Goal: Complete application form

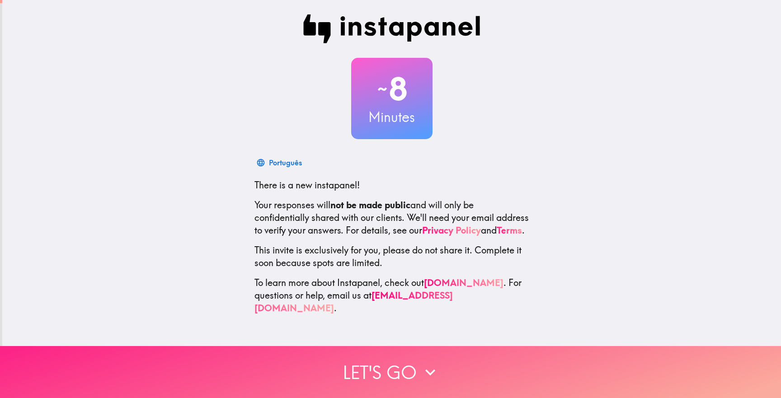
click at [416, 374] on button "Let's go" at bounding box center [390, 372] width 781 height 52
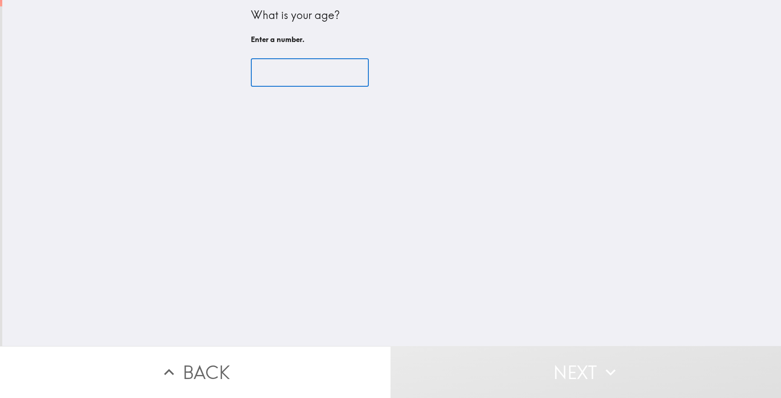
click at [277, 70] on input "number" at bounding box center [310, 73] width 118 height 28
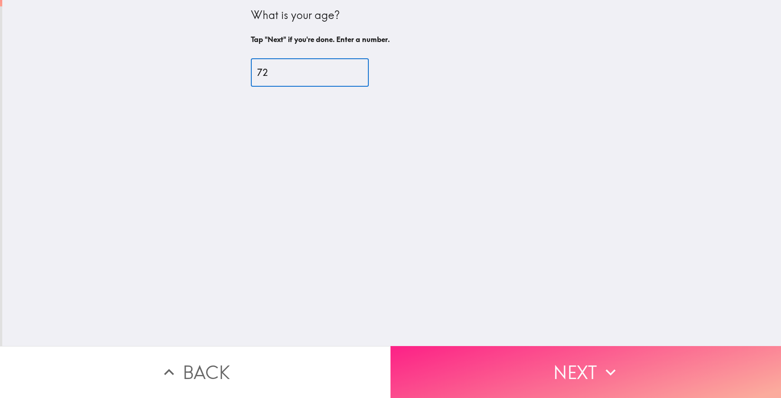
type input "72"
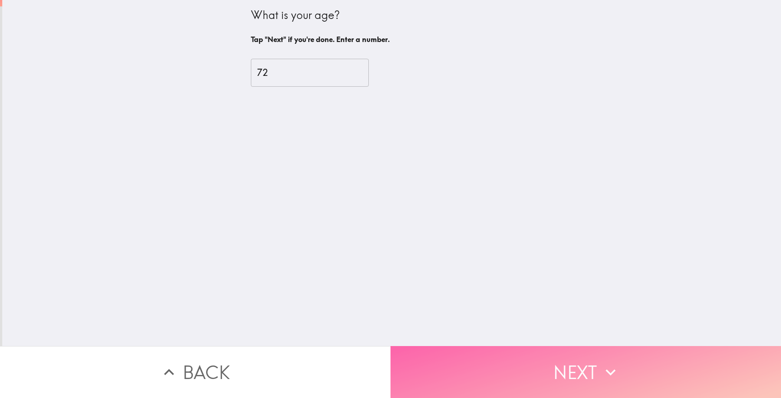
click at [507, 375] on button "Next" at bounding box center [585, 372] width 390 height 52
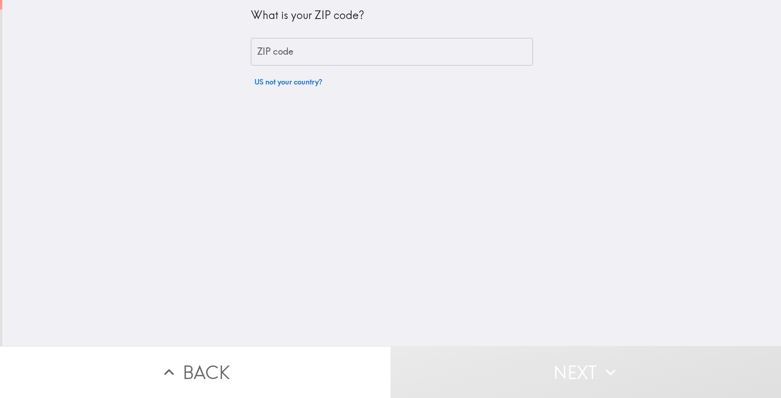
click at [270, 55] on input "ZIP code" at bounding box center [392, 52] width 282 height 28
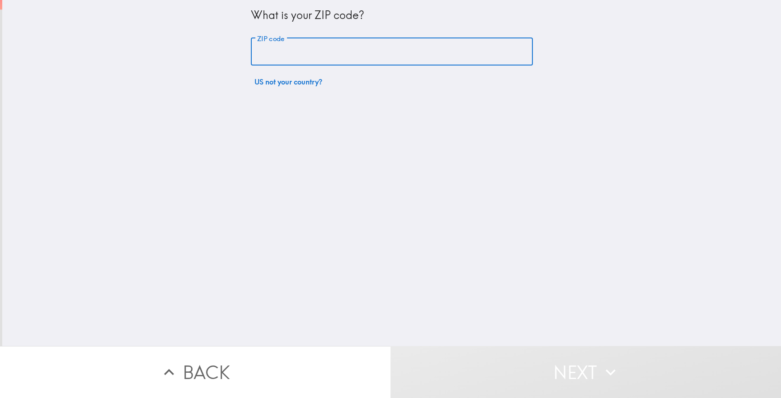
type input "27846"
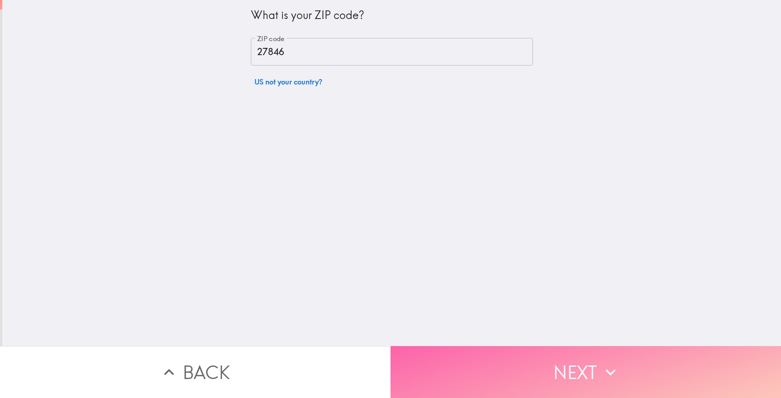
click at [458, 369] on button "Next" at bounding box center [585, 372] width 390 height 52
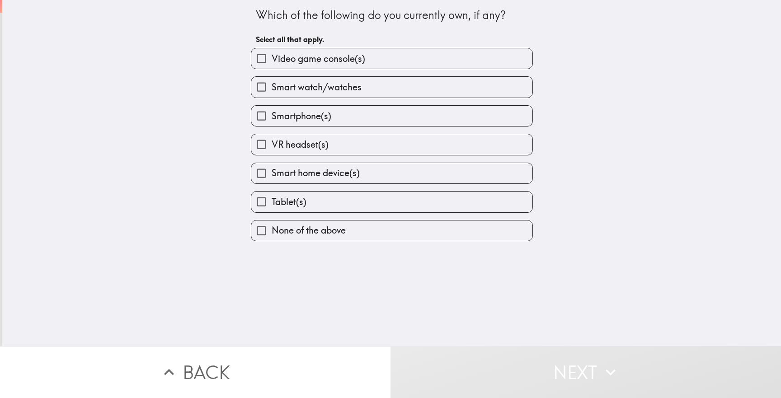
click at [262, 117] on input "Smartphone(s)" at bounding box center [261, 116] width 20 height 20
checkbox input "true"
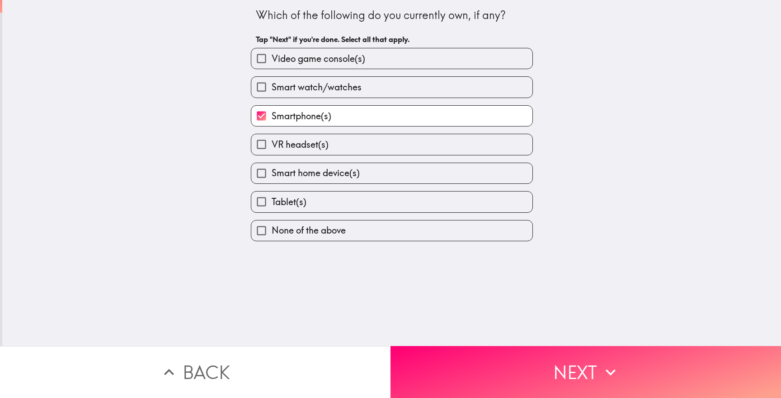
click at [262, 200] on input "Tablet(s)" at bounding box center [261, 202] width 20 height 20
checkbox input "true"
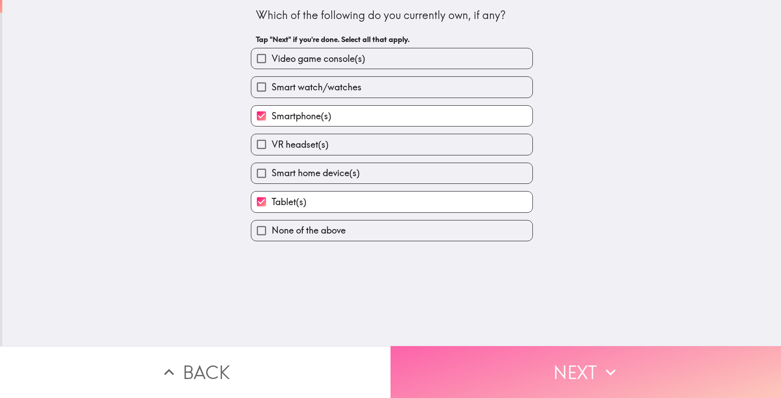
click at [470, 369] on button "Next" at bounding box center [585, 372] width 390 height 52
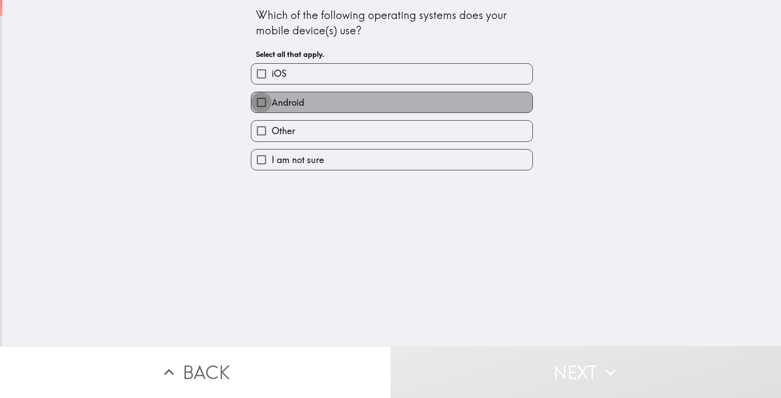
click at [259, 97] on input "Android" at bounding box center [261, 102] width 20 height 20
checkbox input "true"
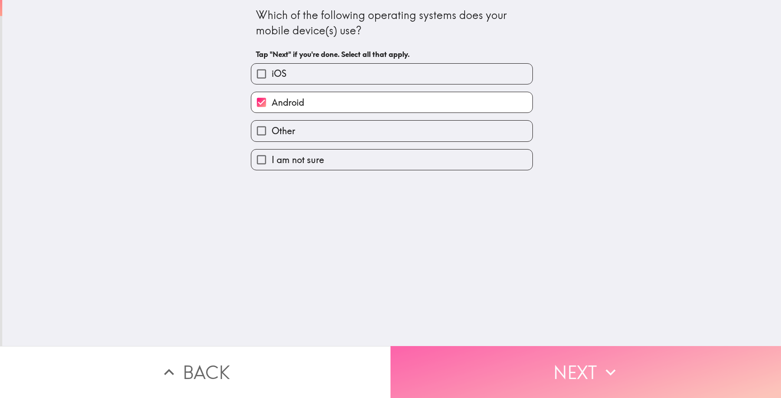
click at [497, 367] on button "Next" at bounding box center [585, 372] width 390 height 52
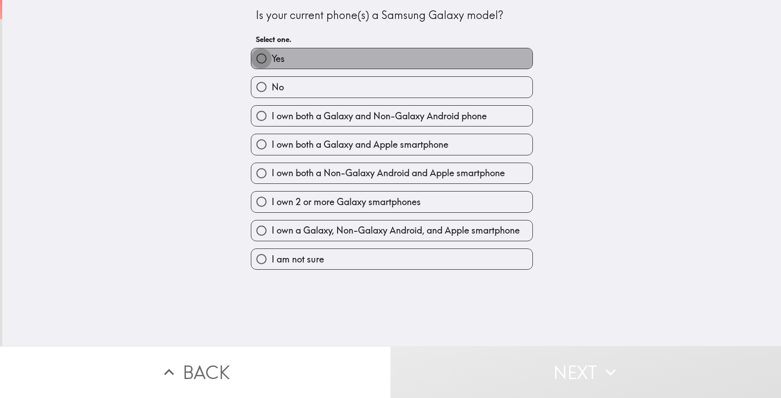
click at [262, 59] on input "Yes" at bounding box center [261, 58] width 20 height 20
radio input "true"
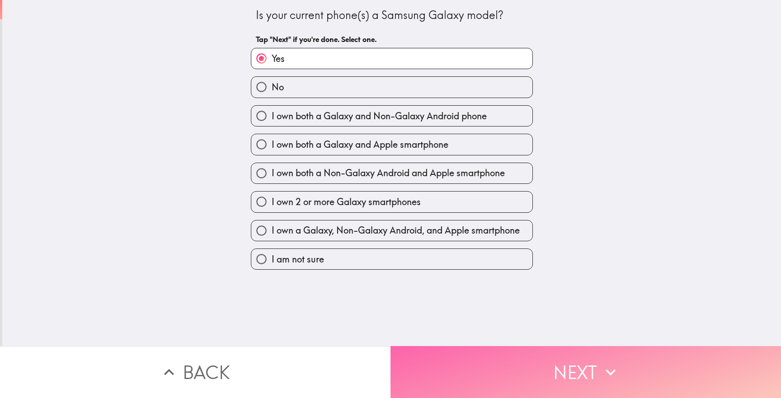
click at [463, 373] on button "Next" at bounding box center [585, 372] width 390 height 52
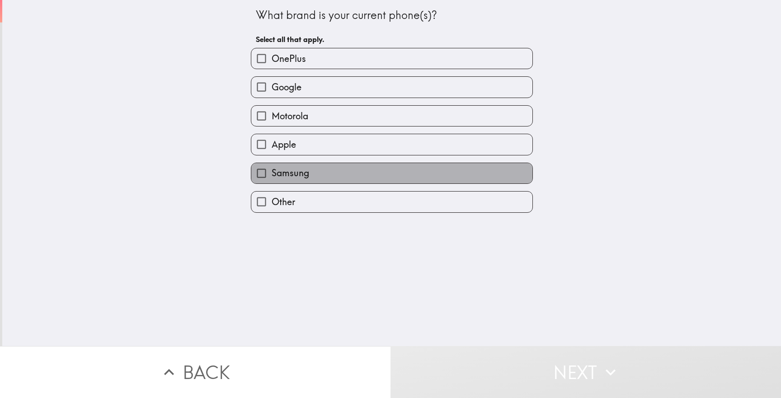
click at [309, 177] on label "Samsung" at bounding box center [391, 173] width 281 height 20
click at [271, 177] on input "Samsung" at bounding box center [261, 173] width 20 height 20
checkbox input "true"
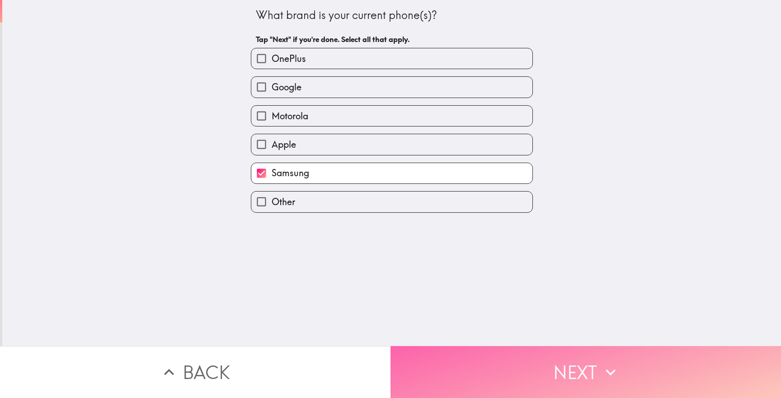
click at [463, 380] on button "Next" at bounding box center [585, 372] width 390 height 52
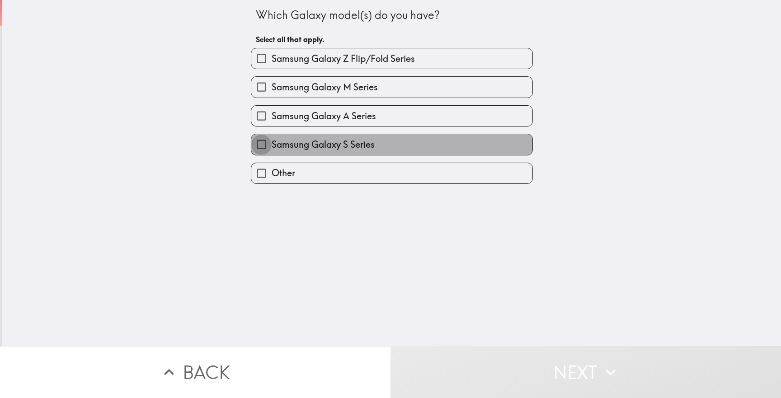
click at [260, 143] on input "Samsung Galaxy S Series" at bounding box center [261, 144] width 20 height 20
checkbox input "true"
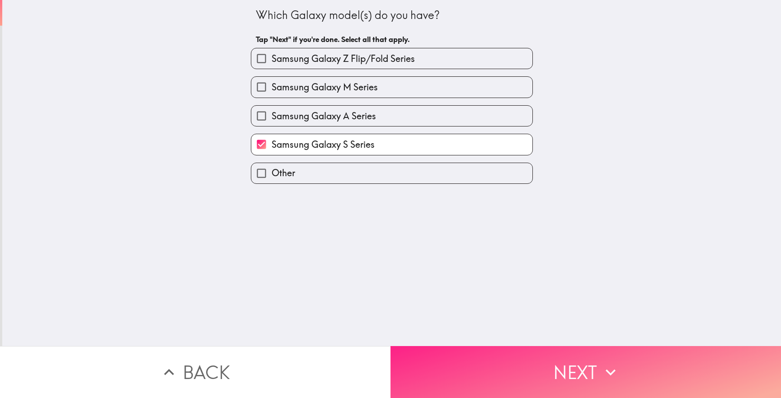
click at [447, 362] on button "Next" at bounding box center [585, 372] width 390 height 52
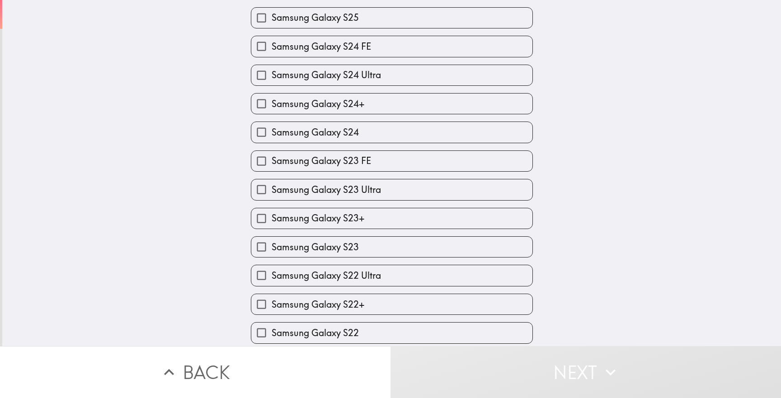
scroll to position [141, 0]
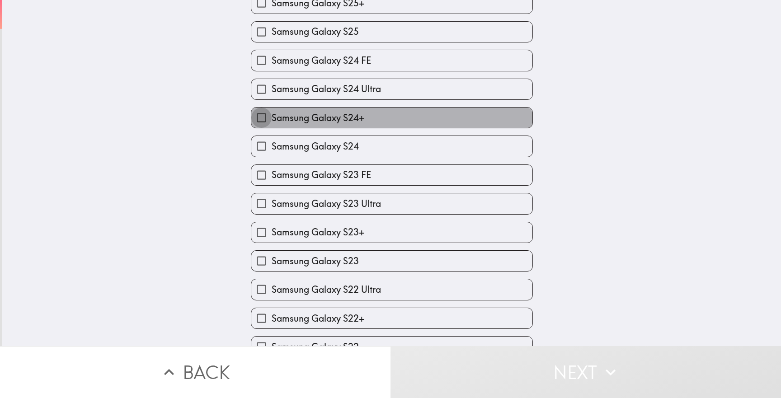
click at [260, 121] on input "Samsung Galaxy S24+" at bounding box center [261, 118] width 20 height 20
checkbox input "true"
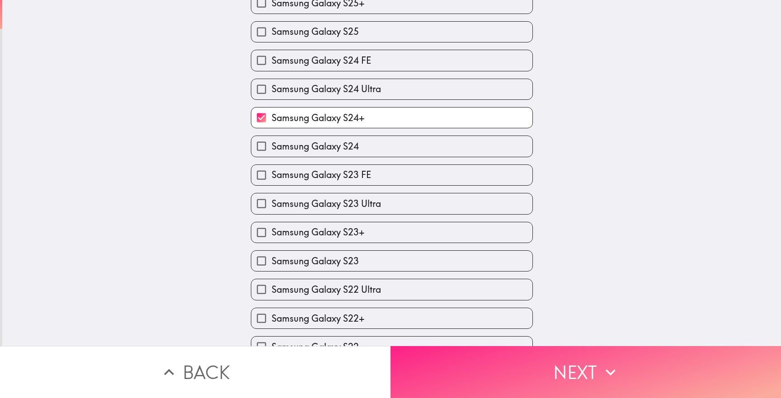
click at [425, 370] on button "Next" at bounding box center [585, 372] width 390 height 52
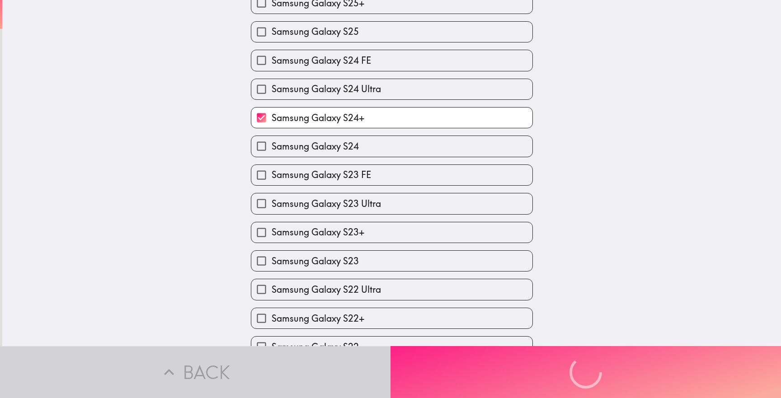
scroll to position [0, 0]
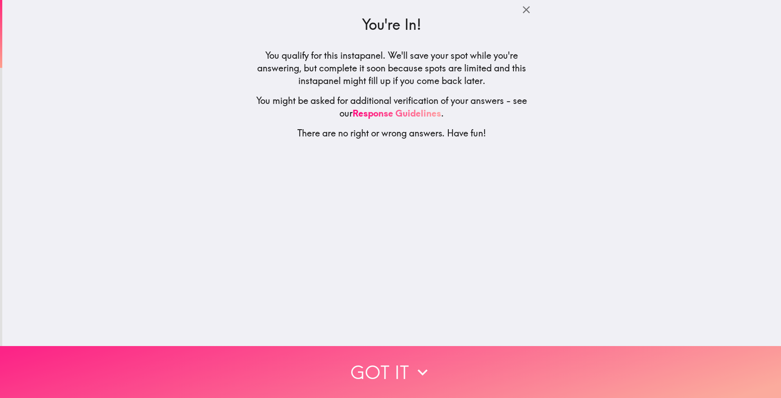
click at [429, 367] on icon "button" at bounding box center [422, 372] width 20 height 20
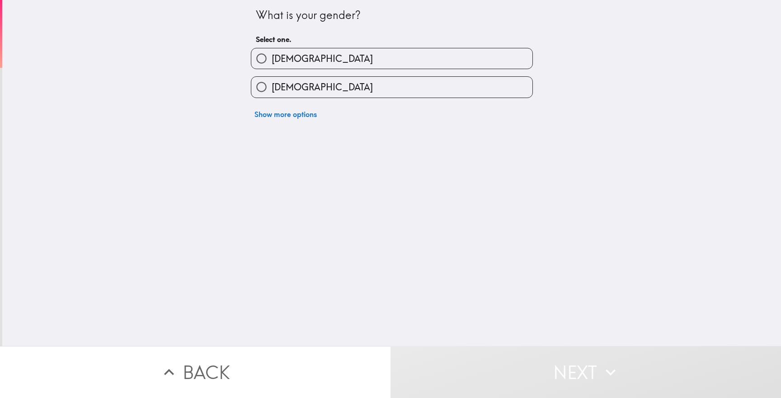
click at [261, 57] on input "[DEMOGRAPHIC_DATA]" at bounding box center [261, 58] width 20 height 20
radio input "true"
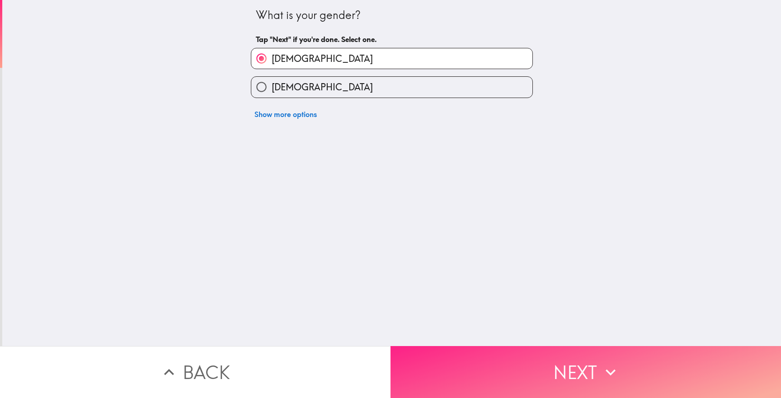
click at [441, 373] on button "Next" at bounding box center [585, 372] width 390 height 52
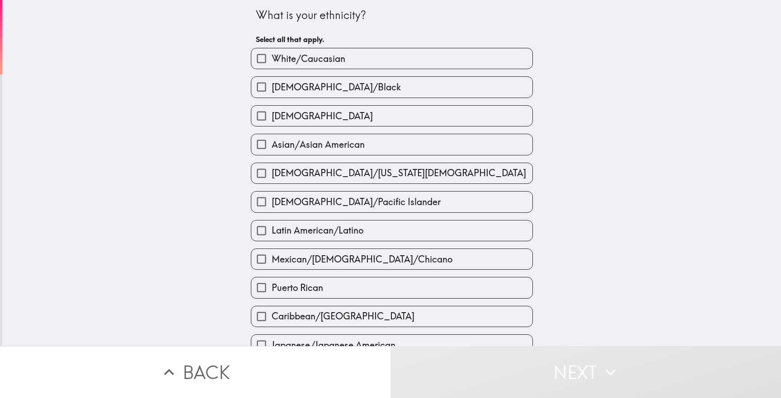
click at [262, 61] on input "White/Caucasian" at bounding box center [261, 58] width 20 height 20
checkbox input "true"
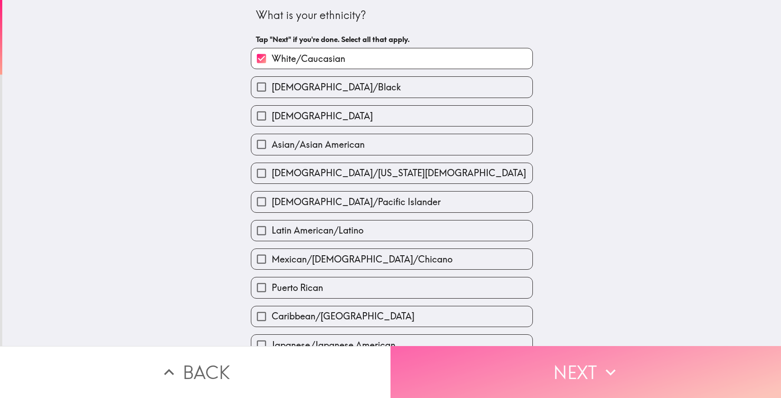
click at [445, 361] on button "Next" at bounding box center [585, 372] width 390 height 52
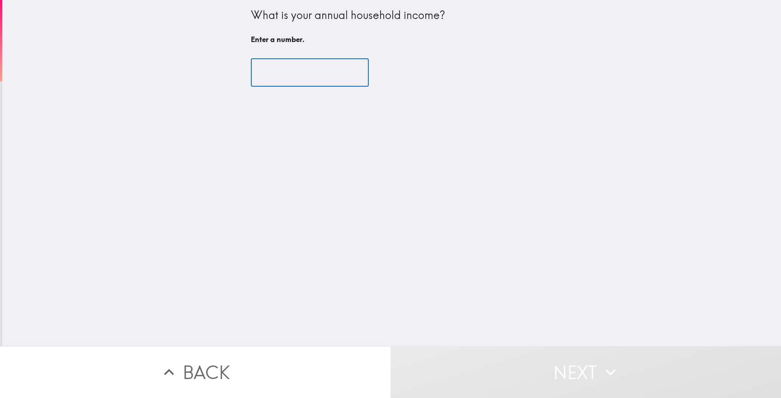
click at [285, 71] on input "number" at bounding box center [310, 73] width 118 height 28
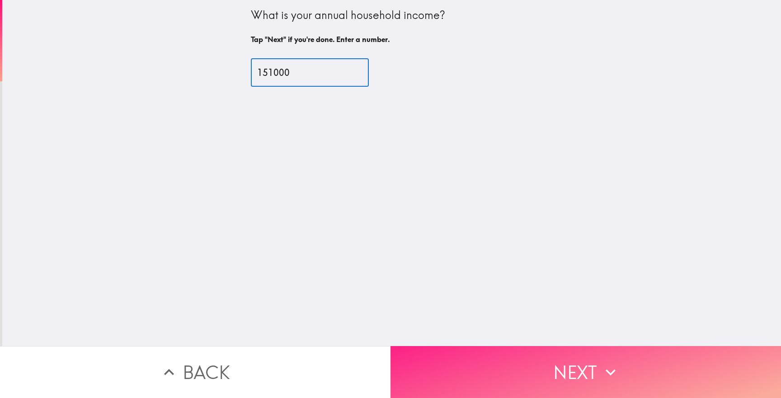
type input "151000"
click at [508, 363] on button "Next" at bounding box center [585, 372] width 390 height 52
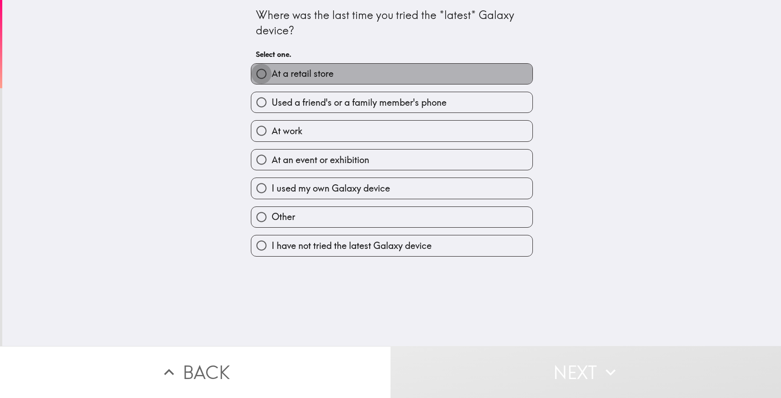
click at [262, 74] on input "At a retail store" at bounding box center [261, 74] width 20 height 20
radio input "true"
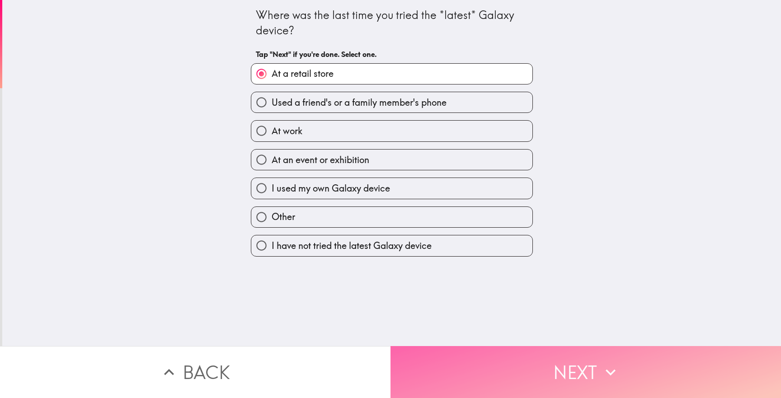
click at [440, 371] on button "Next" at bounding box center [585, 372] width 390 height 52
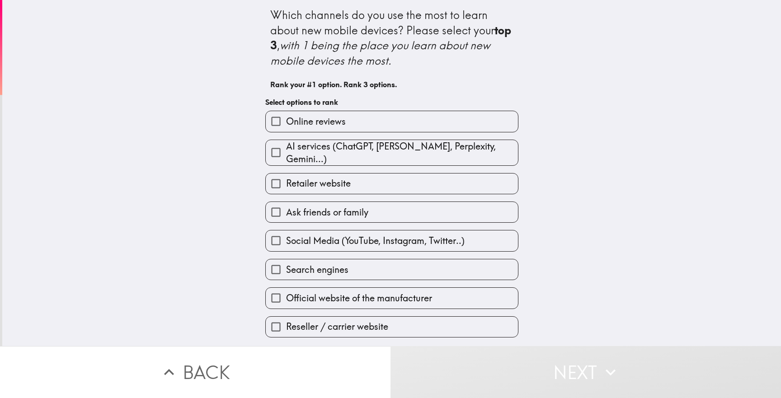
click at [276, 292] on input "Official website of the manufacturer" at bounding box center [276, 298] width 20 height 20
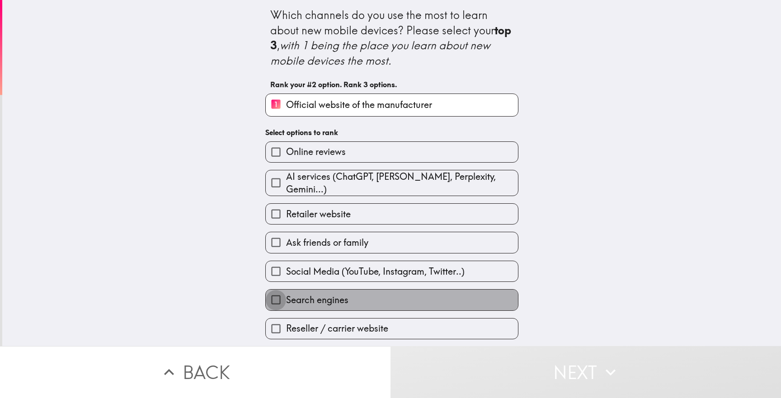
click at [274, 297] on input "Search engines" at bounding box center [276, 300] width 20 height 20
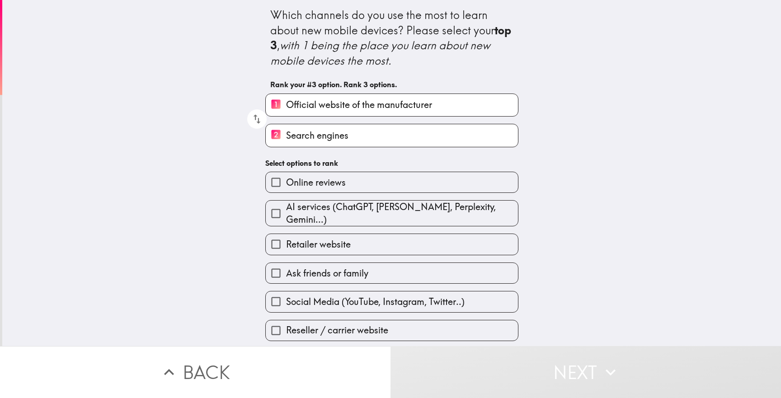
click at [275, 180] on input "Online reviews" at bounding box center [276, 182] width 20 height 20
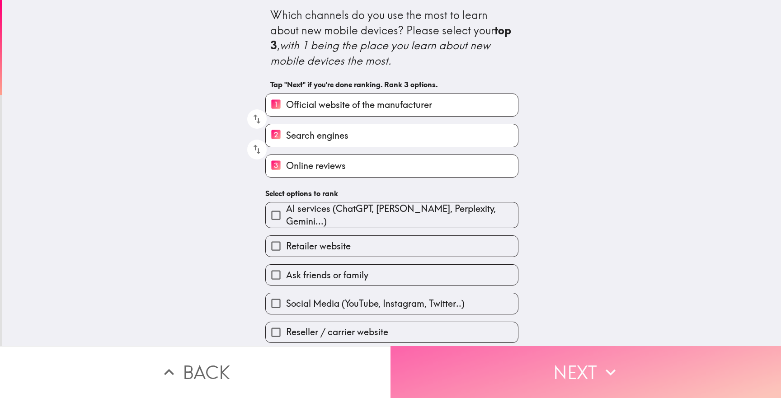
click at [446, 380] on button "Next" at bounding box center [585, 372] width 390 height 52
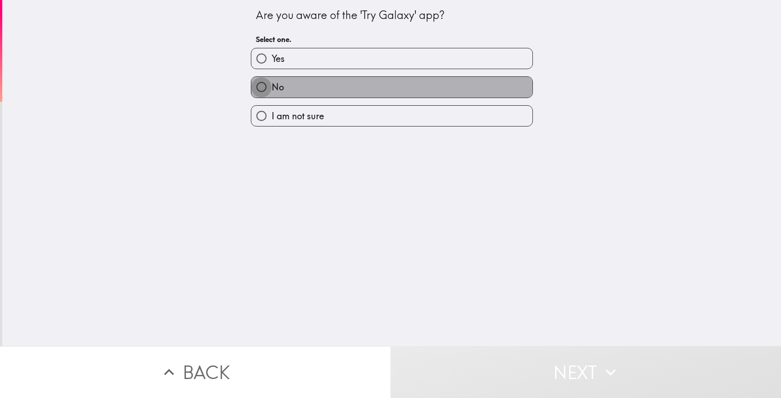
click at [261, 85] on input "No" at bounding box center [261, 87] width 20 height 20
radio input "true"
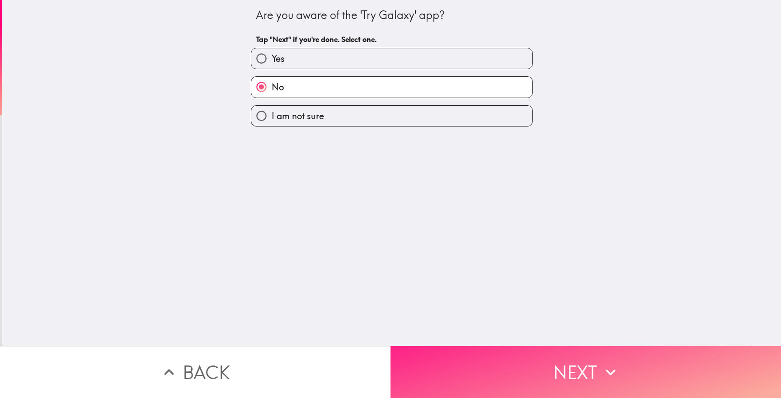
click at [438, 362] on button "Next" at bounding box center [585, 372] width 390 height 52
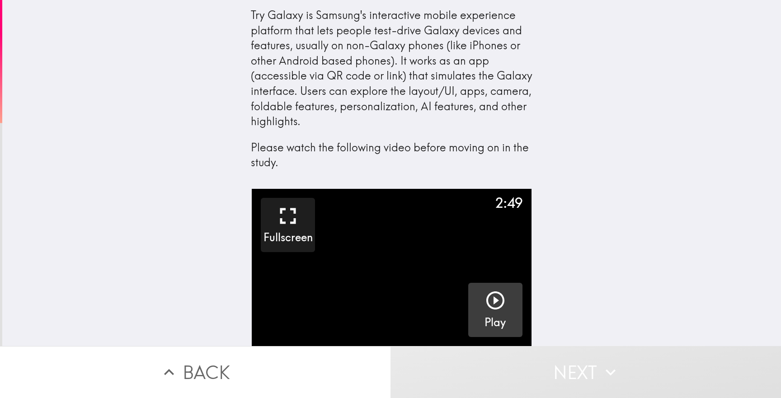
click at [495, 296] on icon "button" at bounding box center [495, 301] width 22 height 22
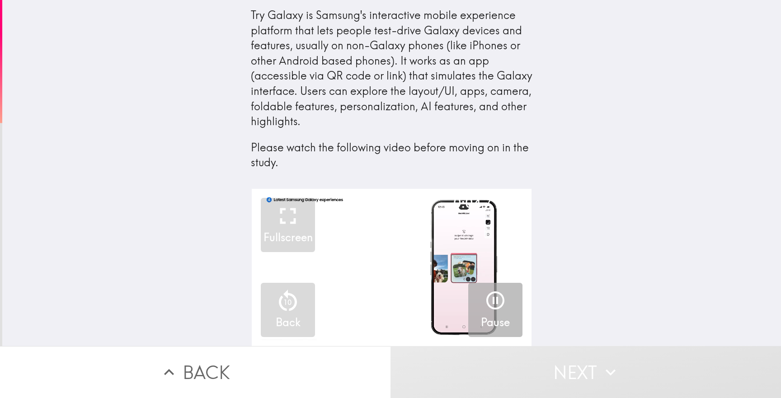
click at [495, 298] on icon "button" at bounding box center [495, 301] width 22 height 22
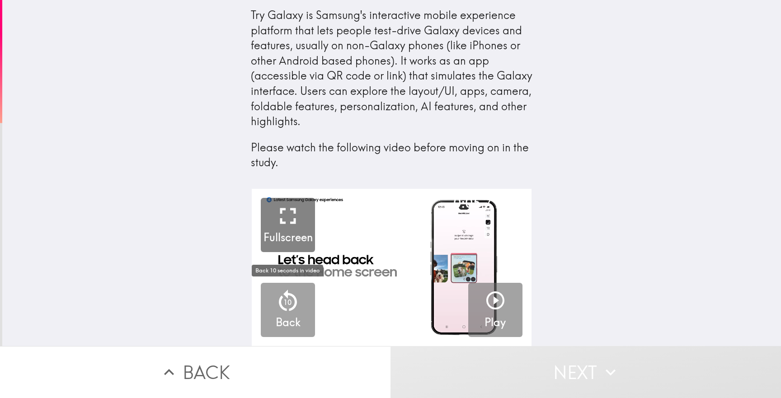
click at [288, 315] on h5 "Back" at bounding box center [288, 322] width 25 height 15
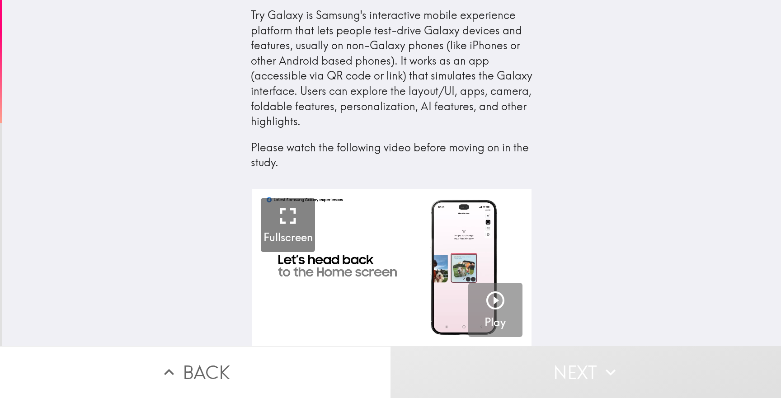
click at [523, 384] on button "Next" at bounding box center [585, 372] width 390 height 52
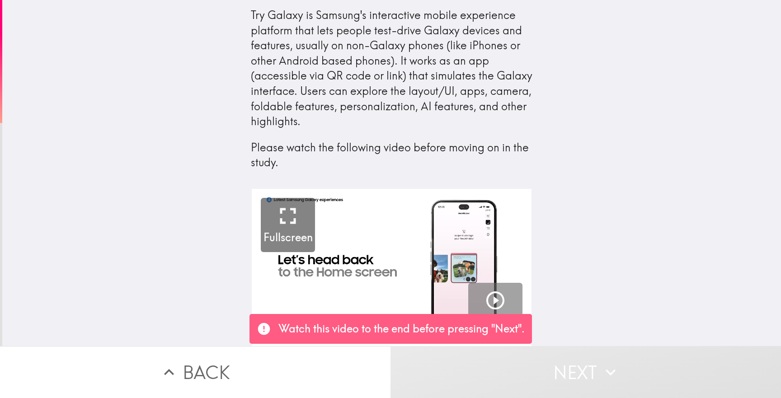
click at [498, 296] on icon "button" at bounding box center [495, 301] width 22 height 22
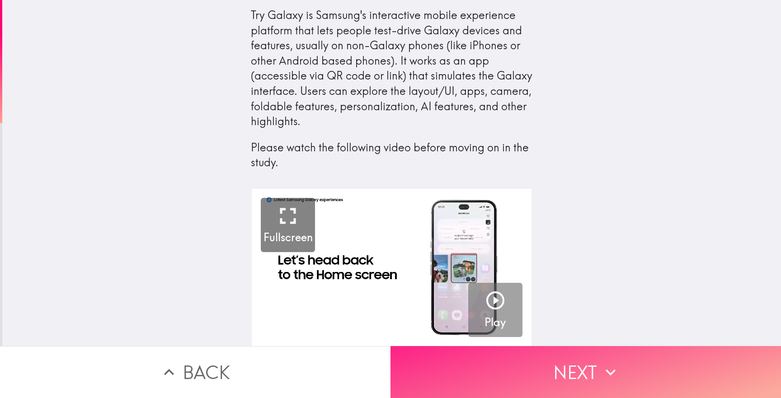
click at [587, 370] on button "Next" at bounding box center [585, 372] width 390 height 52
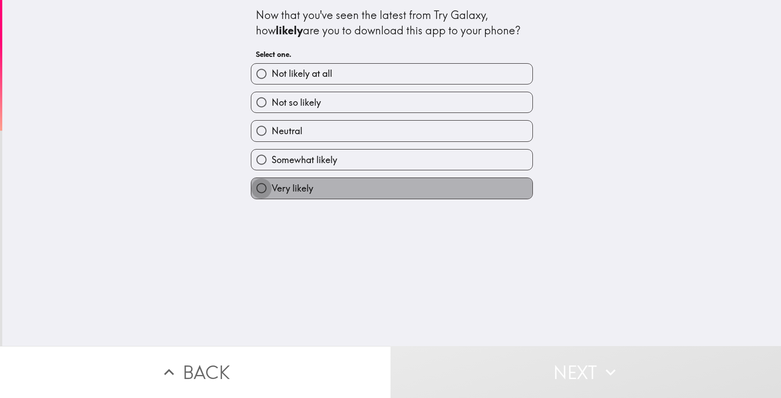
click at [259, 189] on input "Very likely" at bounding box center [261, 188] width 20 height 20
radio input "true"
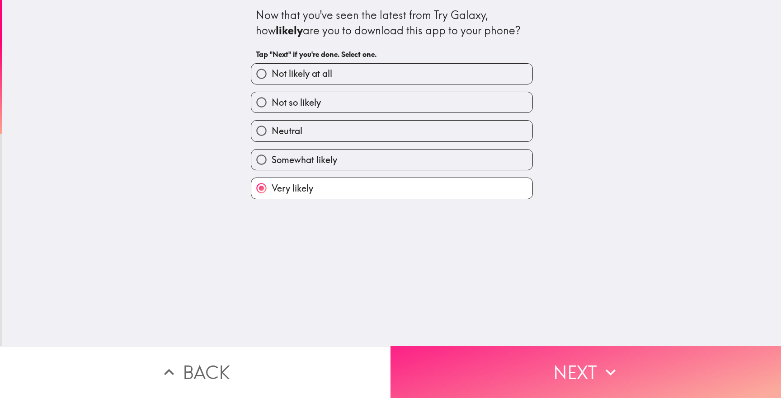
click at [490, 369] on button "Next" at bounding box center [585, 372] width 390 height 52
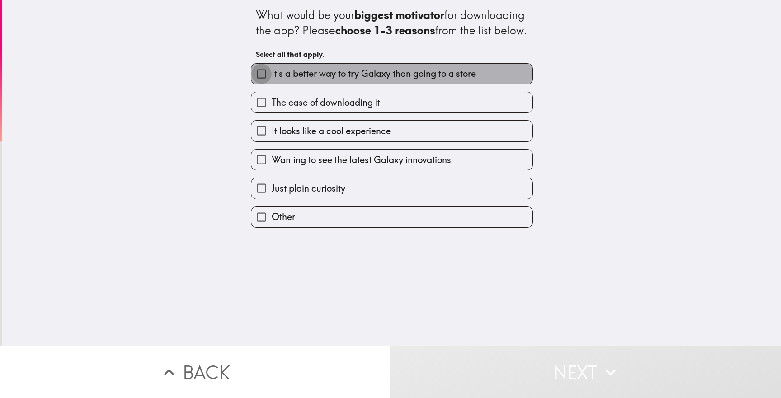
click at [260, 84] on input "It's a better way to try Galaxy than going to a store" at bounding box center [261, 74] width 20 height 20
checkbox input "true"
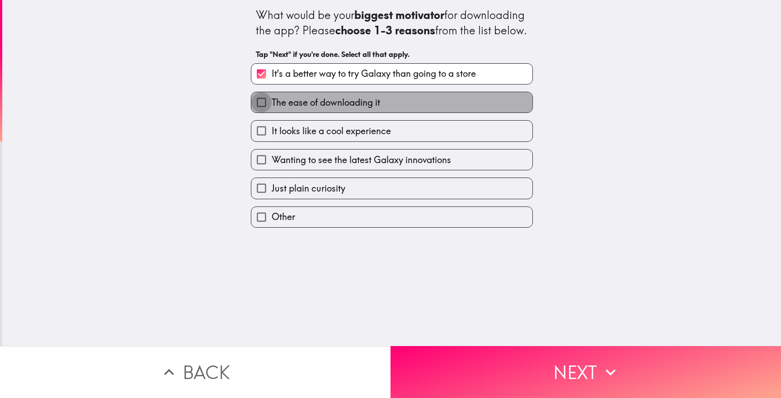
click at [259, 112] on input "The ease of downloading it" at bounding box center [261, 102] width 20 height 20
checkbox input "true"
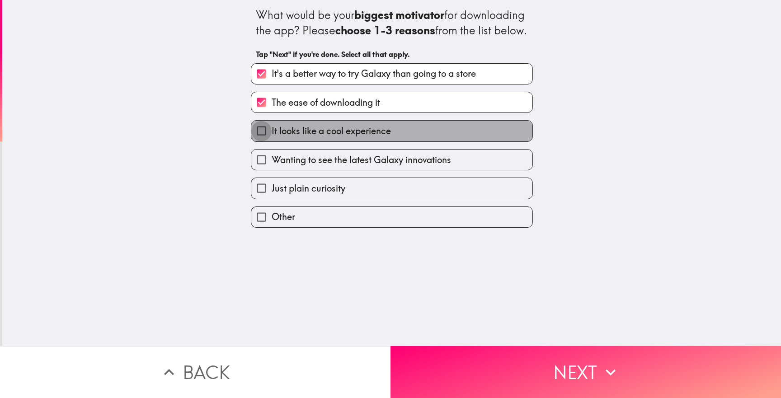
click at [259, 141] on input "It looks like a cool experience" at bounding box center [261, 131] width 20 height 20
checkbox input "true"
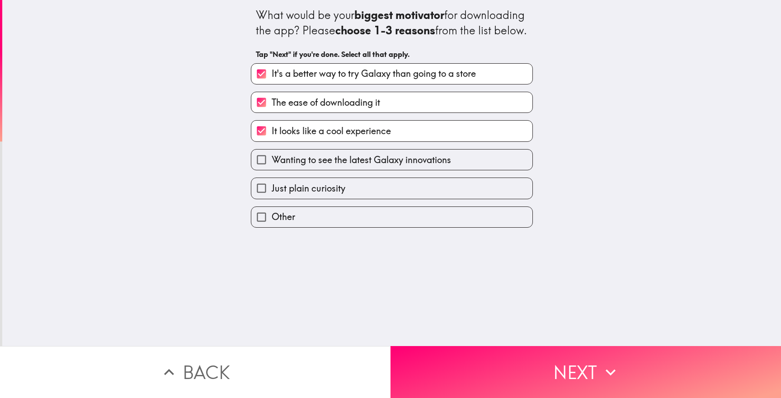
click at [262, 170] on input "Wanting to see the latest Galaxy innovations" at bounding box center [261, 160] width 20 height 20
checkbox input "true"
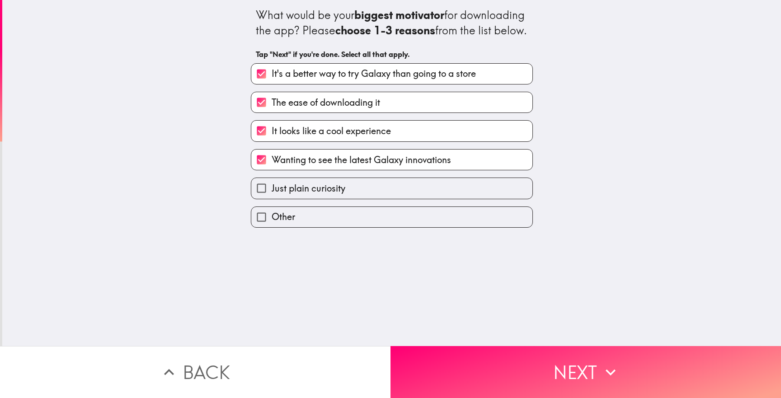
click at [260, 198] on input "Just plain curiosity" at bounding box center [261, 188] width 20 height 20
checkbox input "true"
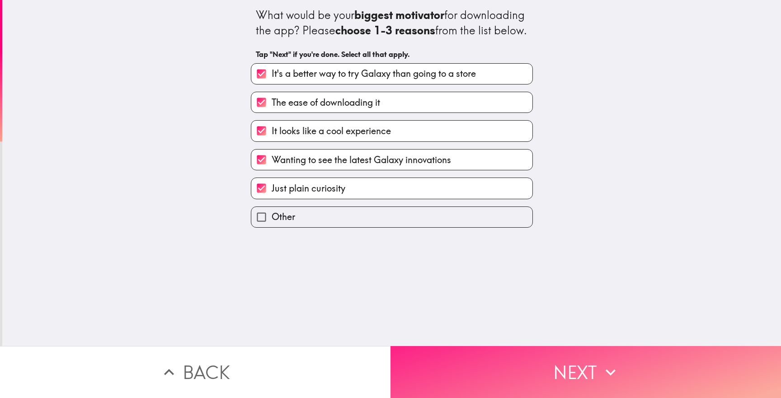
click at [491, 370] on button "Next" at bounding box center [585, 372] width 390 height 52
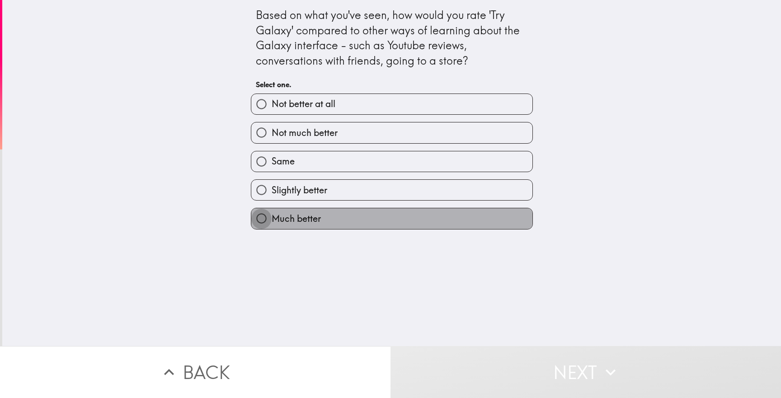
click at [260, 218] on input "Much better" at bounding box center [261, 218] width 20 height 20
radio input "true"
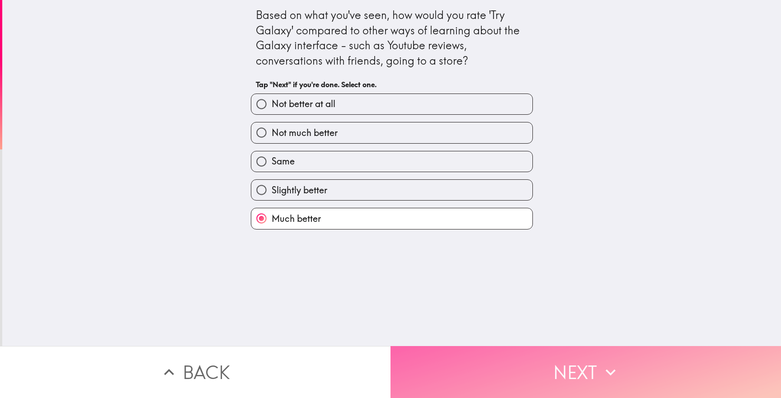
click at [452, 366] on button "Next" at bounding box center [585, 372] width 390 height 52
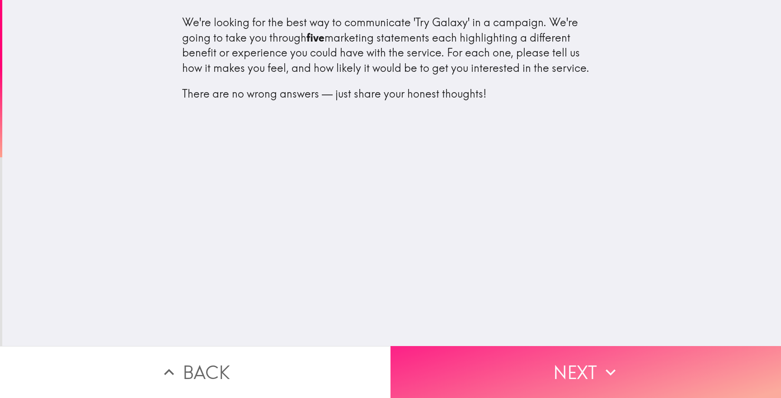
click at [486, 371] on button "Next" at bounding box center [585, 372] width 390 height 52
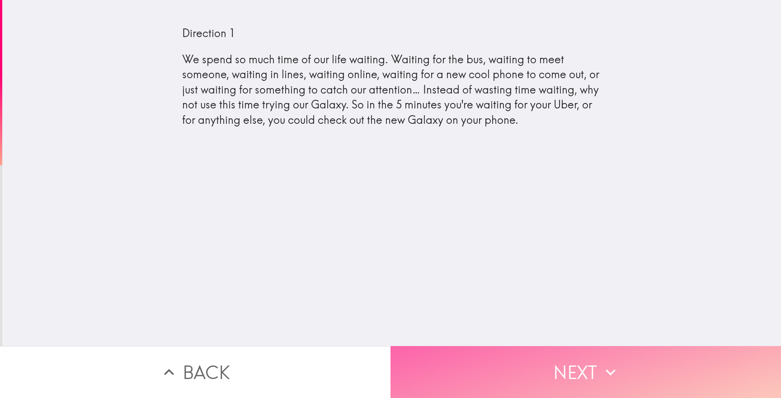
click at [483, 365] on button "Next" at bounding box center [585, 372] width 390 height 52
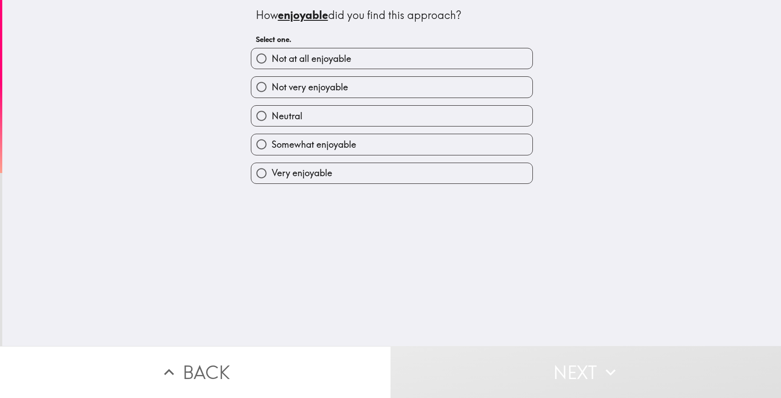
click at [261, 147] on input "Somewhat enjoyable" at bounding box center [261, 144] width 20 height 20
radio input "true"
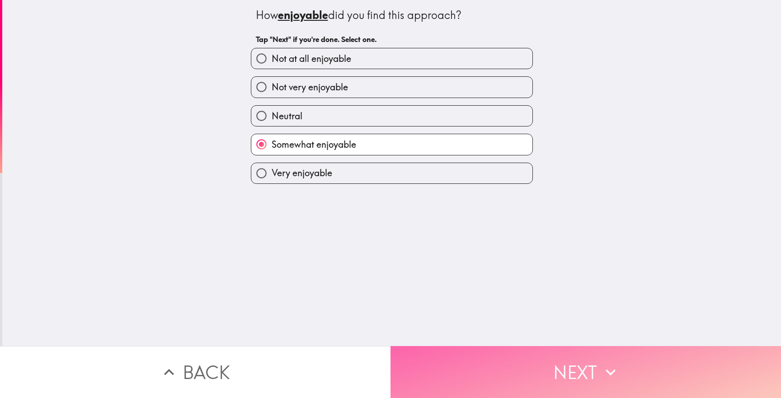
click at [446, 375] on button "Next" at bounding box center [585, 372] width 390 height 52
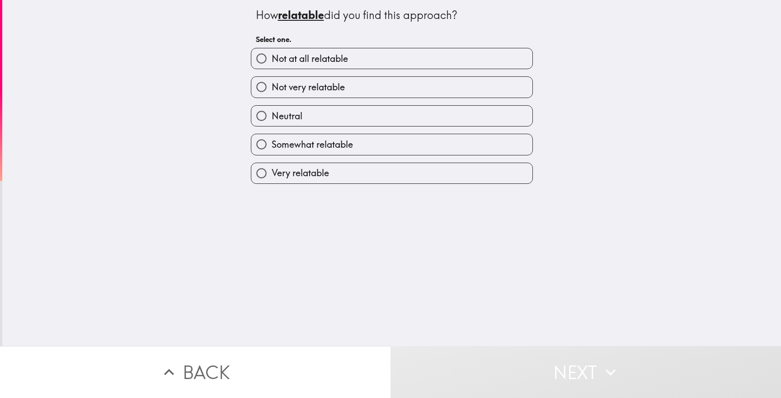
click at [266, 175] on input "Very relatable" at bounding box center [261, 173] width 20 height 20
radio input "true"
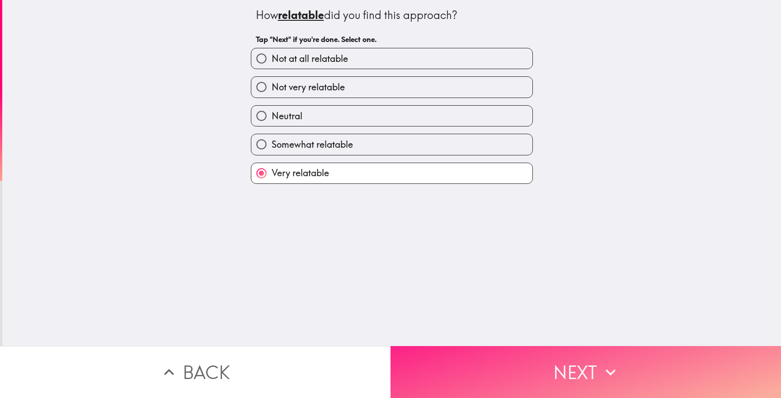
click at [463, 370] on button "Next" at bounding box center [585, 372] width 390 height 52
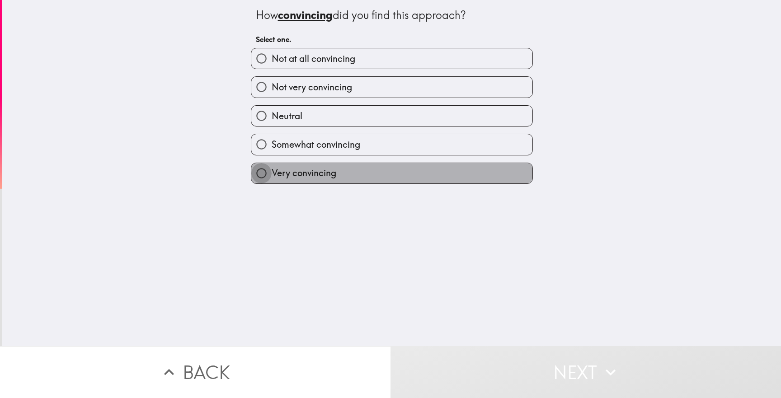
click at [265, 175] on input "Very convincing" at bounding box center [261, 173] width 20 height 20
radio input "true"
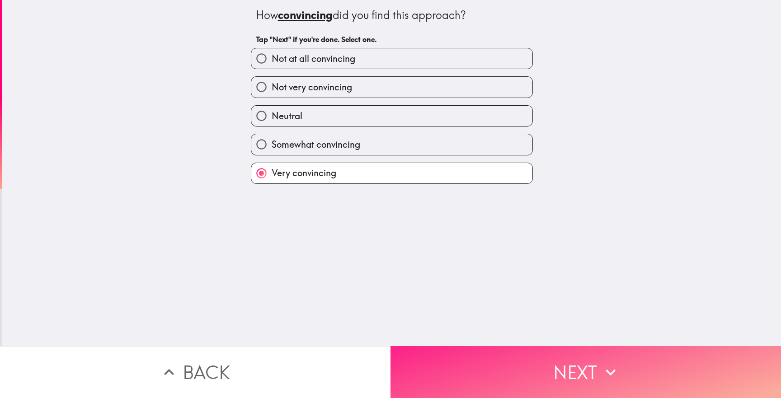
click at [439, 358] on button "Next" at bounding box center [585, 372] width 390 height 52
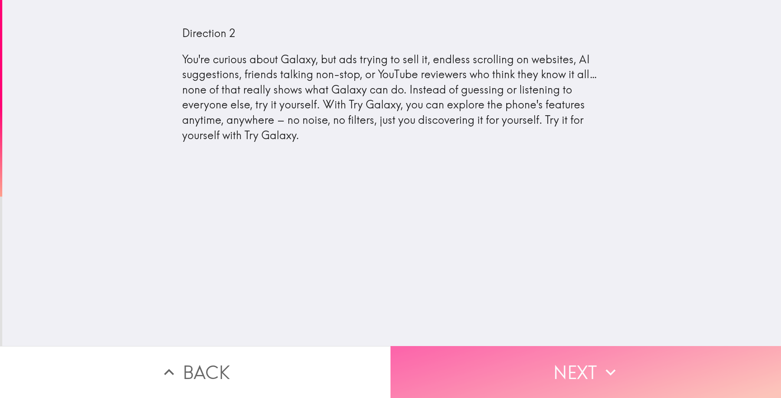
click at [471, 369] on button "Next" at bounding box center [585, 372] width 390 height 52
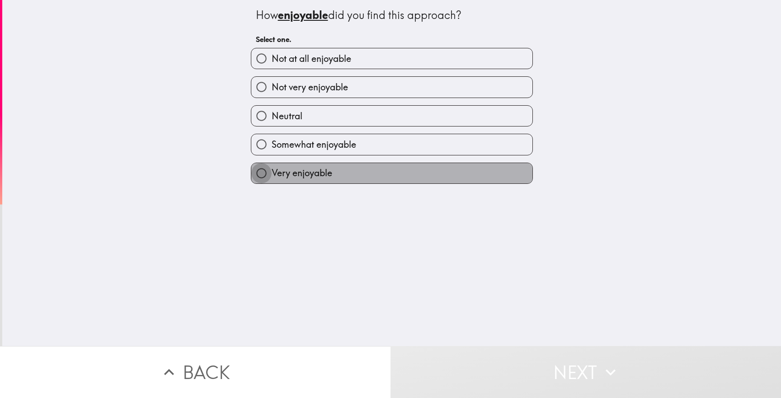
click at [262, 177] on input "Very enjoyable" at bounding box center [261, 173] width 20 height 20
radio input "true"
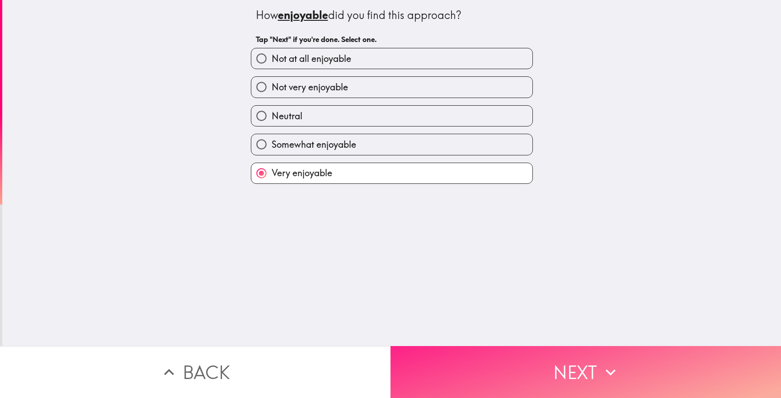
click at [436, 363] on button "Next" at bounding box center [585, 372] width 390 height 52
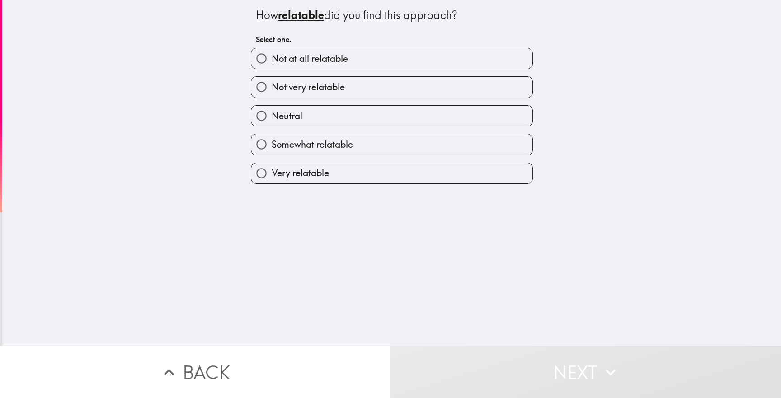
click at [259, 169] on input "Very relatable" at bounding box center [261, 173] width 20 height 20
radio input "true"
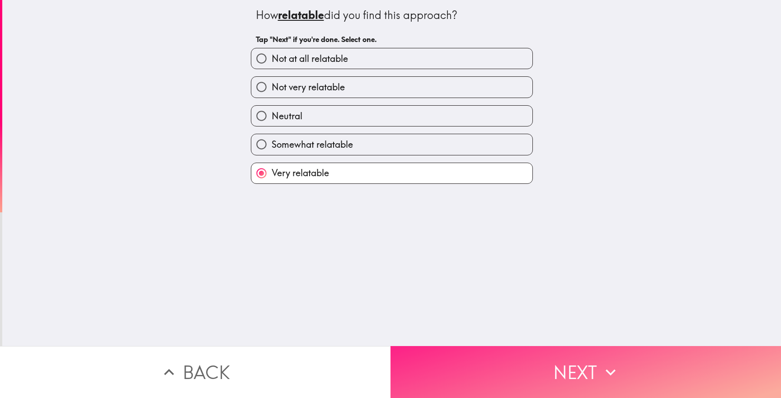
click at [432, 365] on button "Next" at bounding box center [585, 372] width 390 height 52
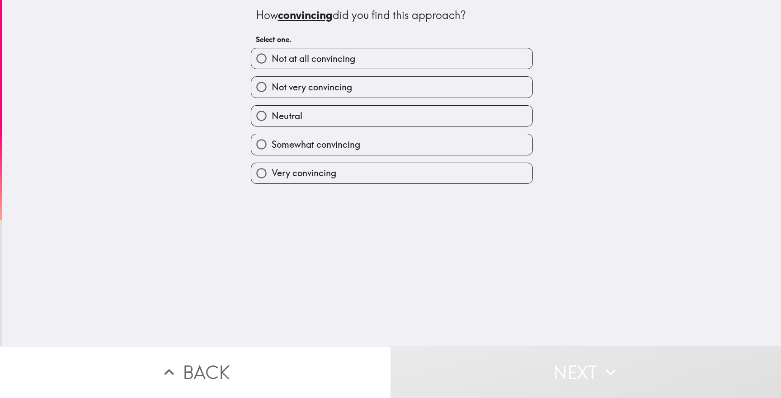
click at [260, 175] on input "Very convincing" at bounding box center [261, 173] width 20 height 20
radio input "true"
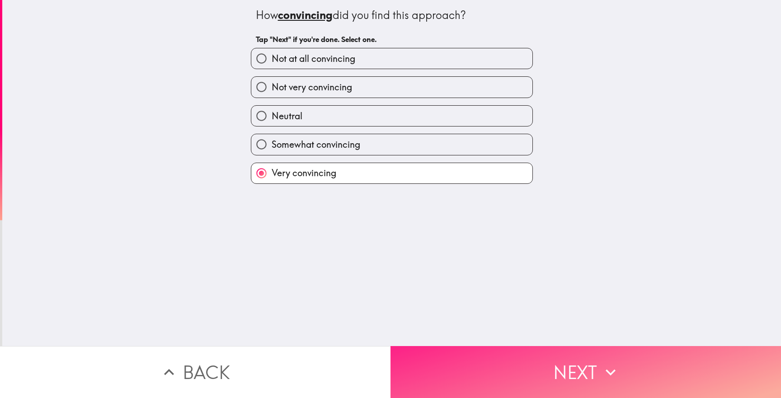
click at [451, 372] on button "Next" at bounding box center [585, 372] width 390 height 52
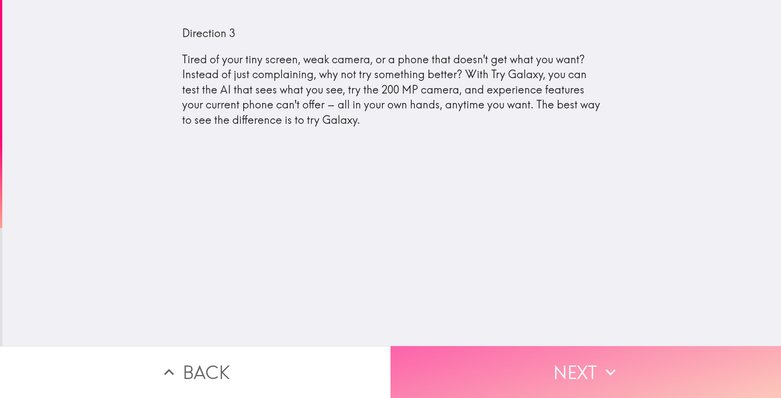
click at [501, 365] on button "Next" at bounding box center [585, 372] width 390 height 52
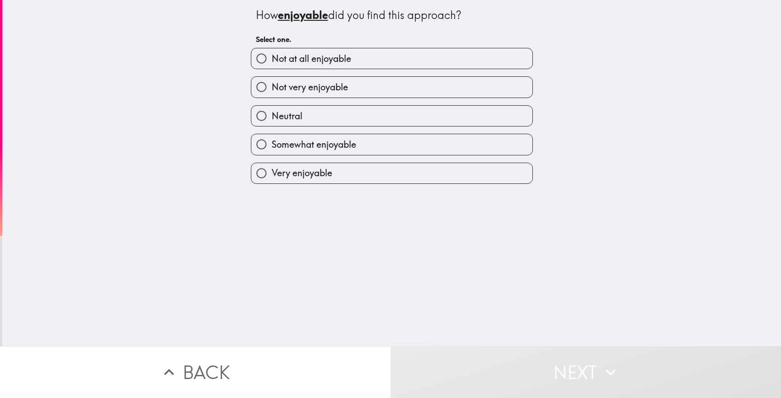
click at [264, 173] on input "Very enjoyable" at bounding box center [261, 173] width 20 height 20
radio input "true"
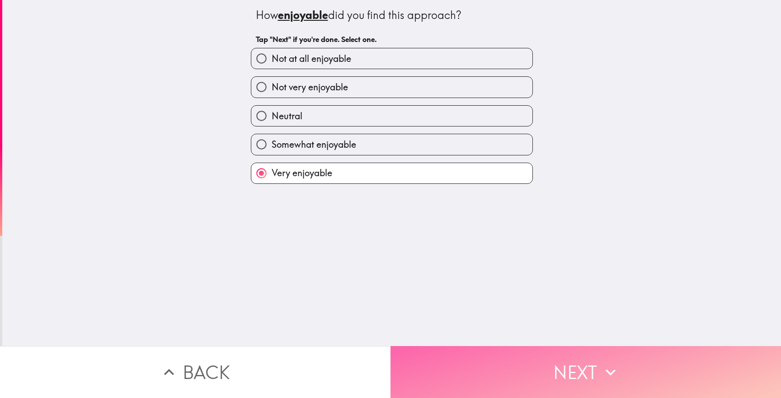
click at [442, 365] on button "Next" at bounding box center [585, 372] width 390 height 52
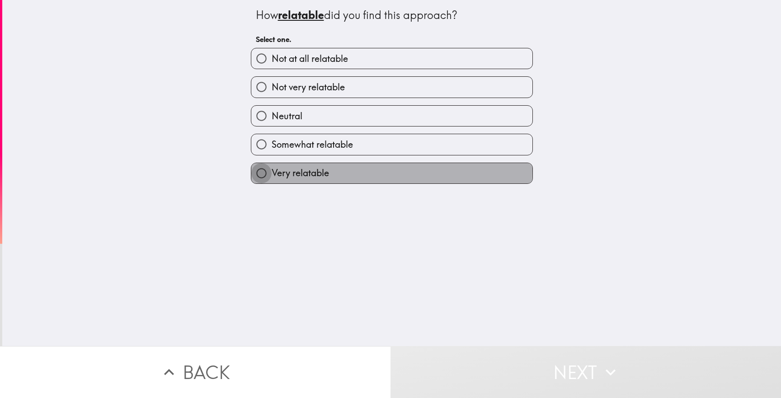
click at [260, 170] on input "Very relatable" at bounding box center [261, 173] width 20 height 20
radio input "true"
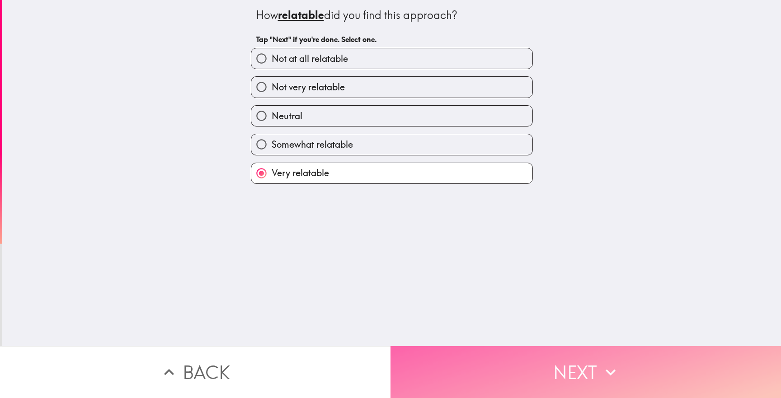
click at [431, 371] on button "Next" at bounding box center [585, 372] width 390 height 52
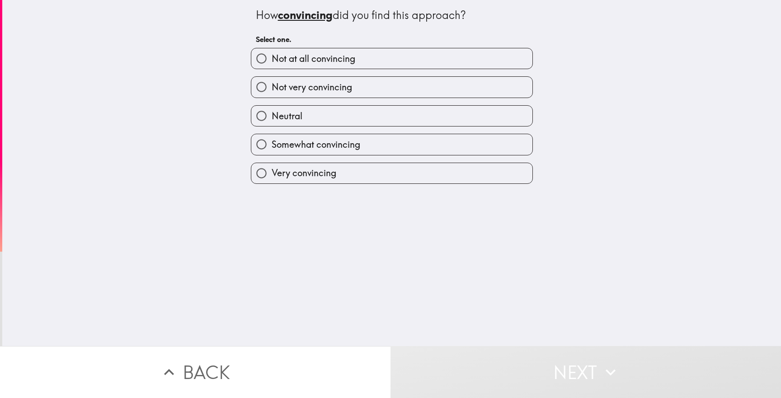
click at [258, 170] on input "Very convincing" at bounding box center [261, 173] width 20 height 20
radio input "true"
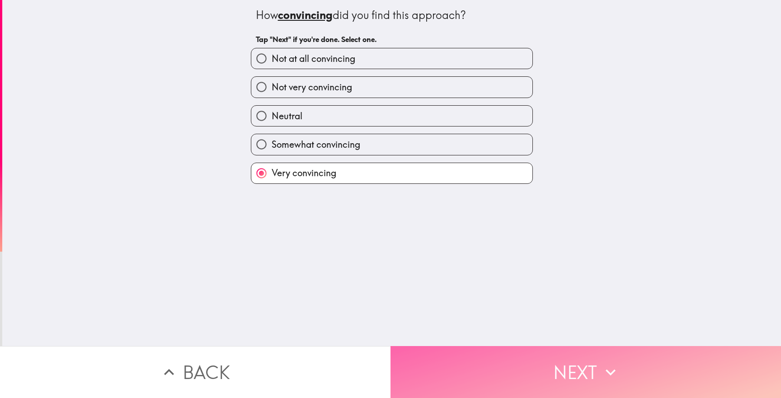
click at [434, 384] on button "Next" at bounding box center [585, 372] width 390 height 52
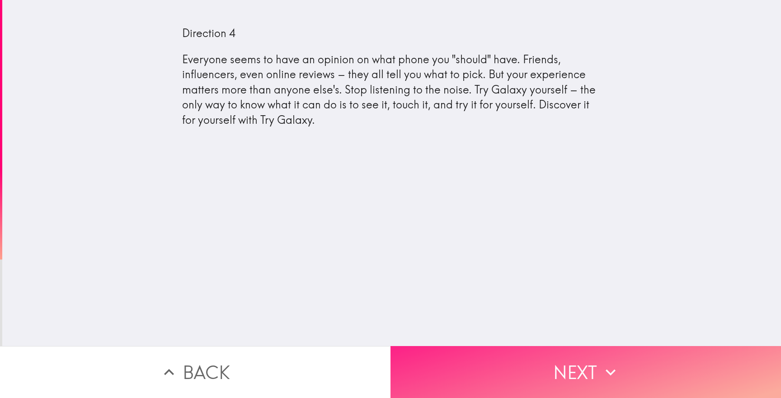
click at [456, 368] on button "Next" at bounding box center [585, 372] width 390 height 52
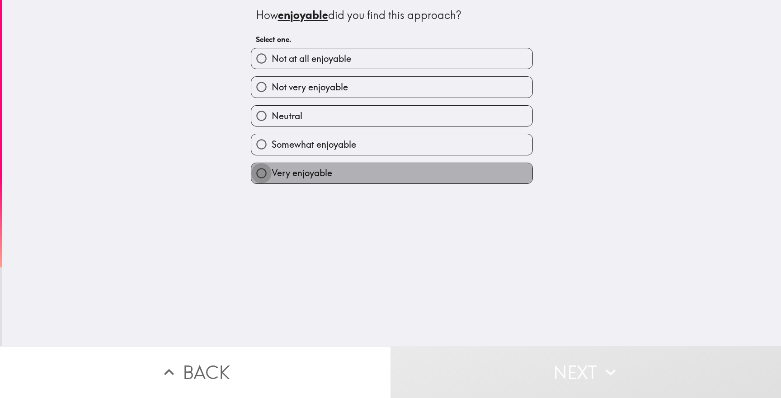
click at [258, 168] on input "Very enjoyable" at bounding box center [261, 173] width 20 height 20
radio input "true"
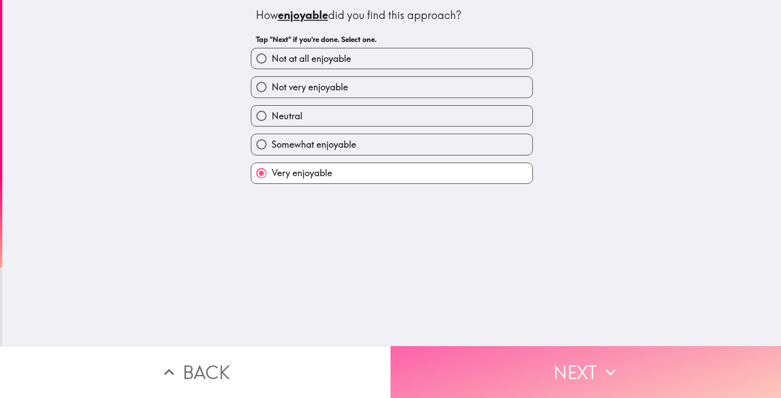
click at [442, 351] on button "Next" at bounding box center [585, 372] width 390 height 52
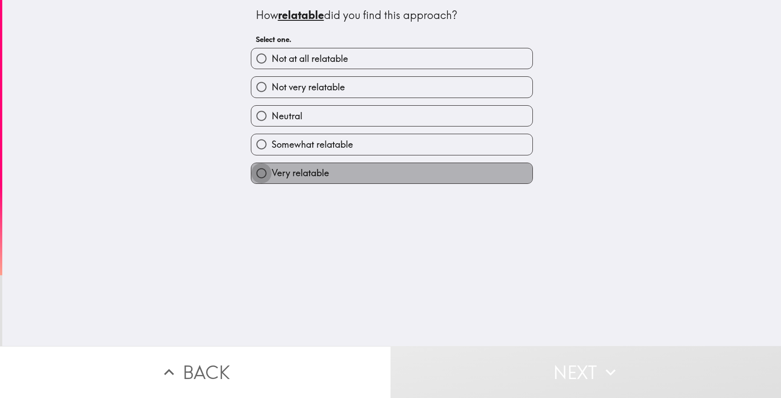
click at [262, 175] on input "Very relatable" at bounding box center [261, 173] width 20 height 20
radio input "true"
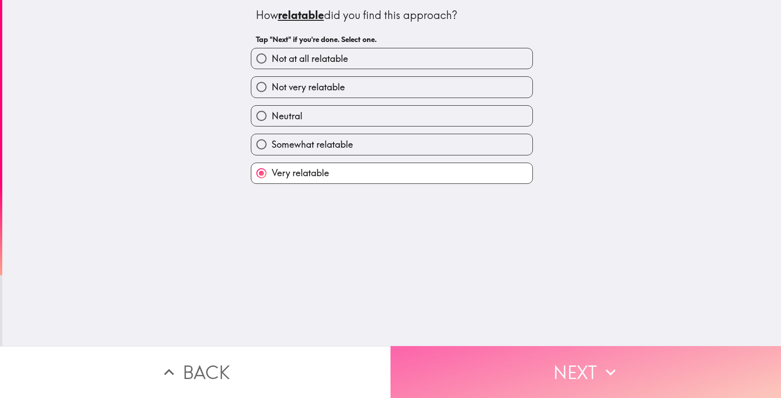
click at [466, 362] on button "Next" at bounding box center [585, 372] width 390 height 52
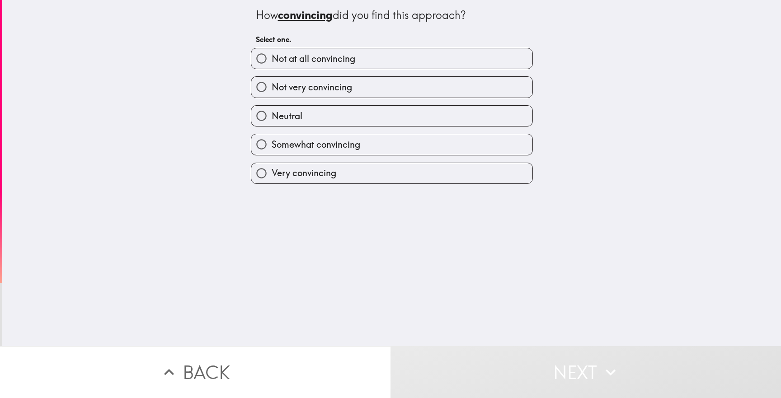
click at [263, 171] on input "Very convincing" at bounding box center [261, 173] width 20 height 20
radio input "true"
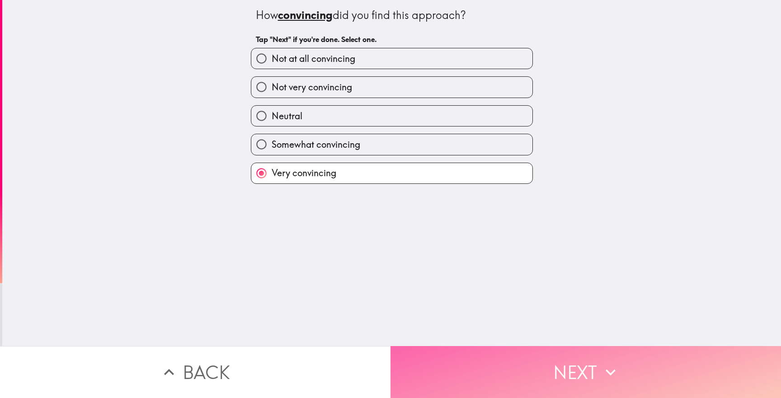
click at [448, 365] on button "Next" at bounding box center [585, 372] width 390 height 52
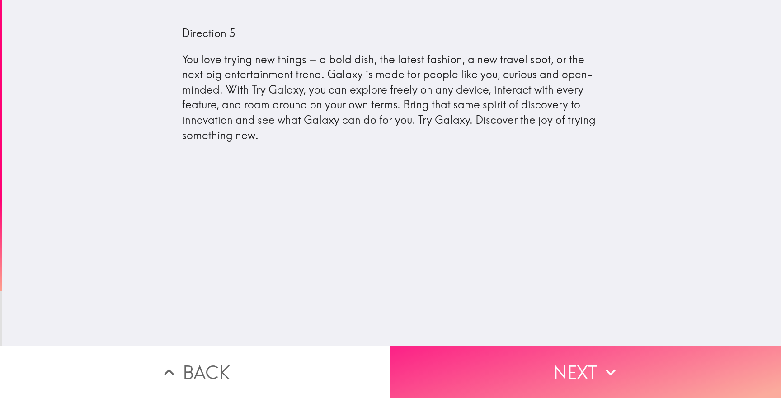
click at [587, 382] on button "Next" at bounding box center [585, 372] width 390 height 52
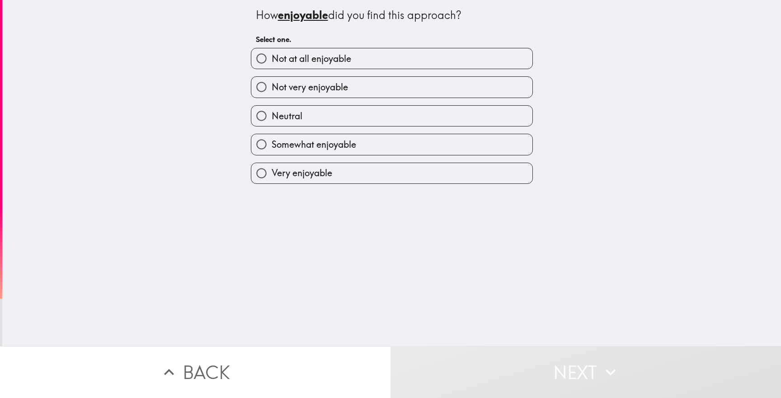
click at [260, 176] on input "Very enjoyable" at bounding box center [261, 173] width 20 height 20
radio input "true"
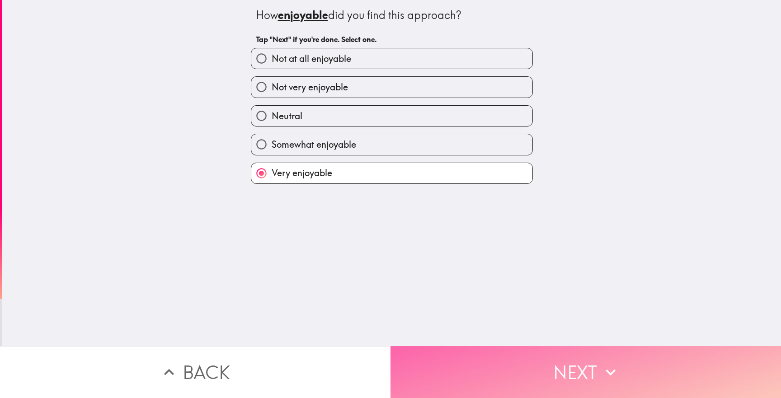
click at [499, 368] on button "Next" at bounding box center [585, 372] width 390 height 52
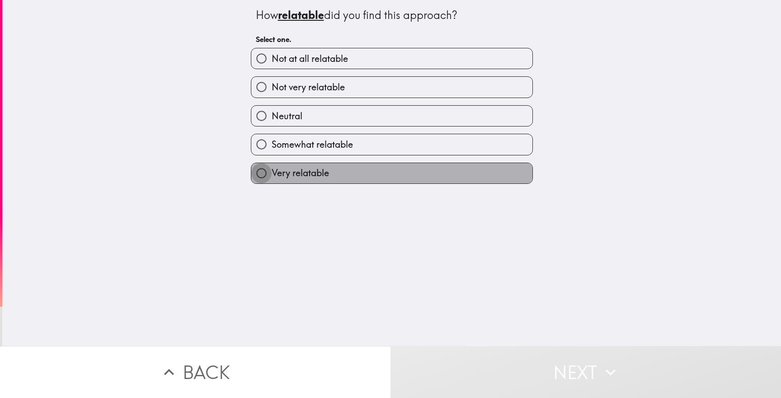
click at [264, 173] on input "Very relatable" at bounding box center [261, 173] width 20 height 20
radio input "true"
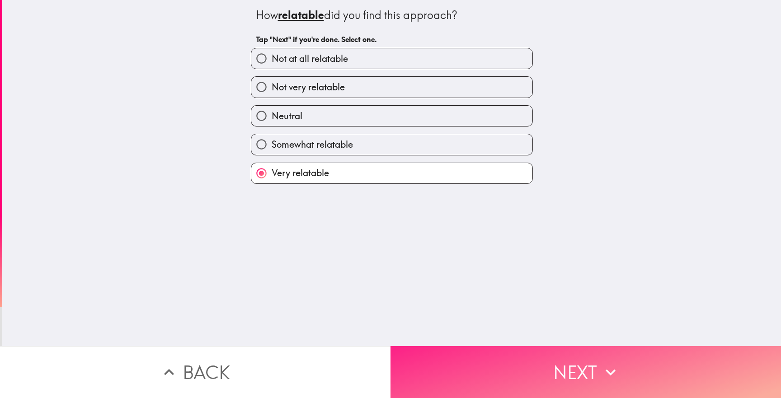
click at [496, 365] on button "Next" at bounding box center [585, 372] width 390 height 52
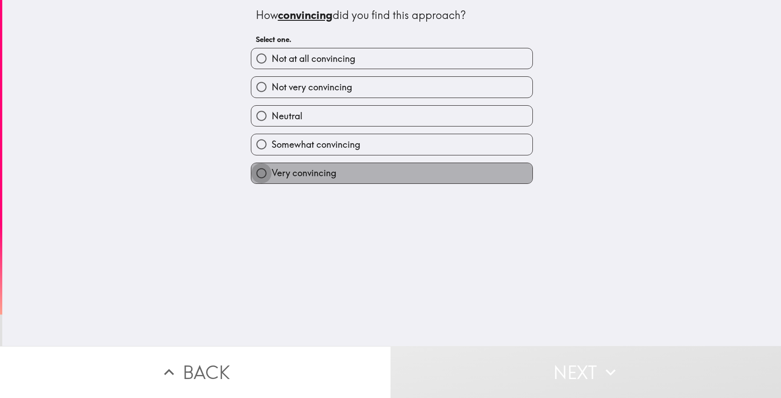
click at [262, 175] on input "Very convincing" at bounding box center [261, 173] width 20 height 20
radio input "true"
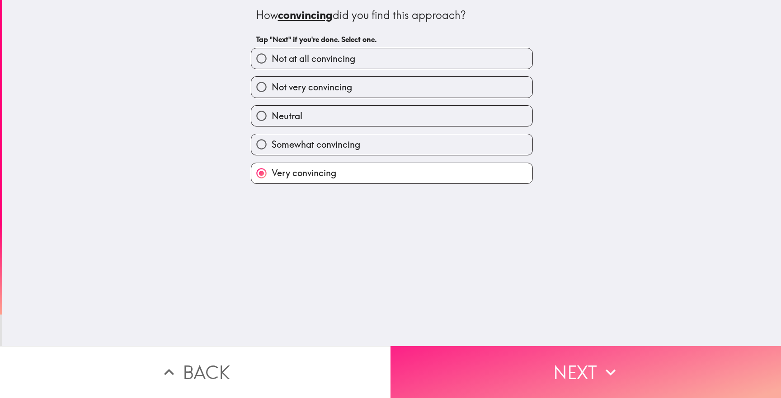
click at [455, 365] on button "Next" at bounding box center [585, 372] width 390 height 52
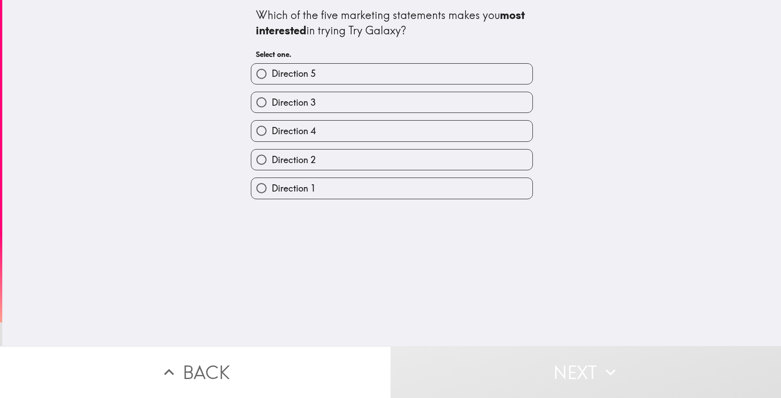
click at [258, 189] on input "Direction 1" at bounding box center [261, 188] width 20 height 20
radio input "true"
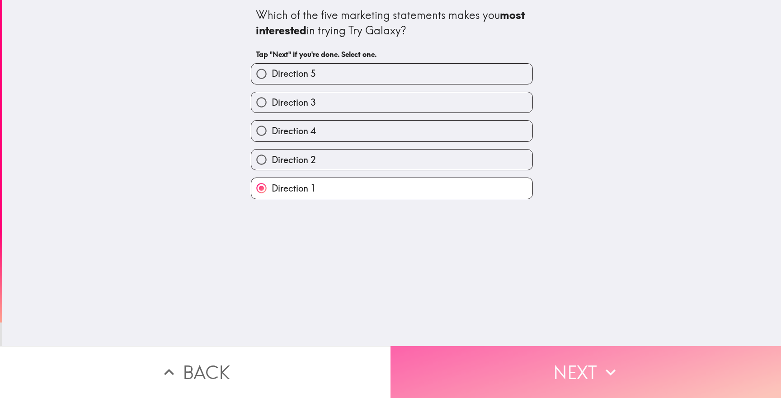
click at [487, 375] on button "Next" at bounding box center [585, 372] width 390 height 52
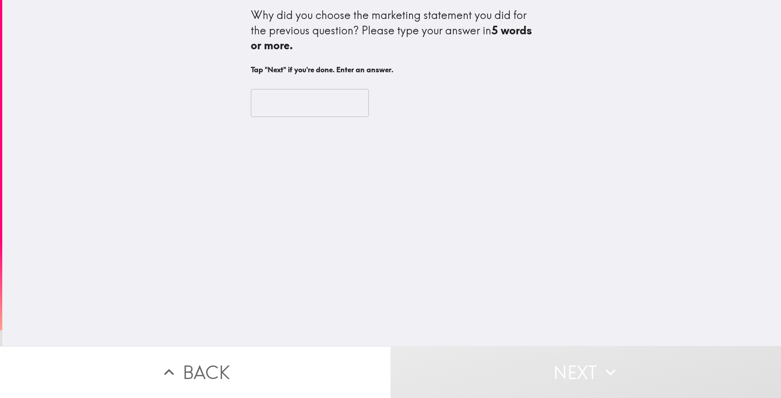
click at [270, 102] on input "text" at bounding box center [310, 103] width 118 height 28
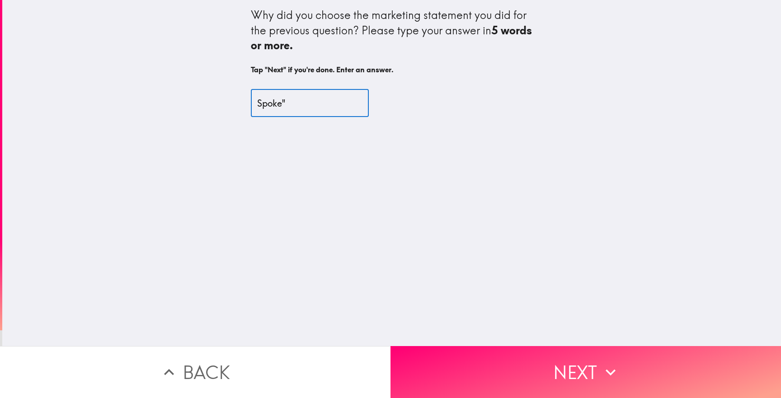
click at [257, 103] on input "Spoke"" at bounding box center [310, 103] width 118 height 28
click at [290, 102] on input ""Spoke"" at bounding box center [310, 103] width 118 height 28
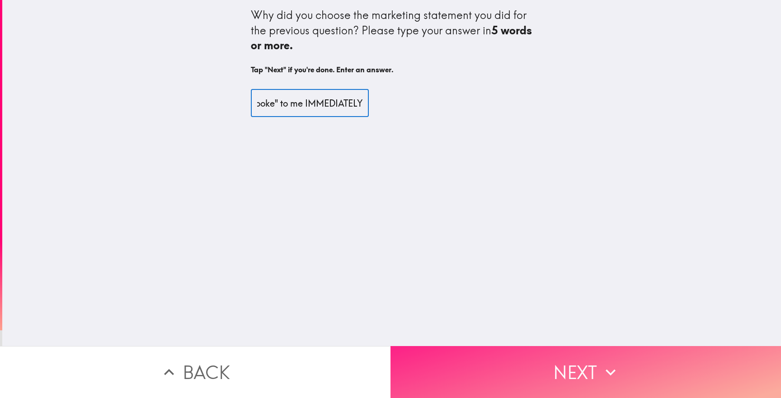
type input ""Spoke" to me IMMEDIATELY"
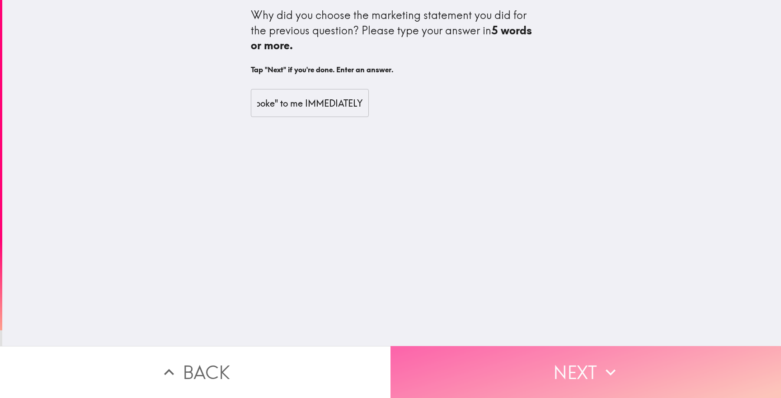
scroll to position [0, 0]
click at [560, 370] on button "Next" at bounding box center [585, 372] width 390 height 52
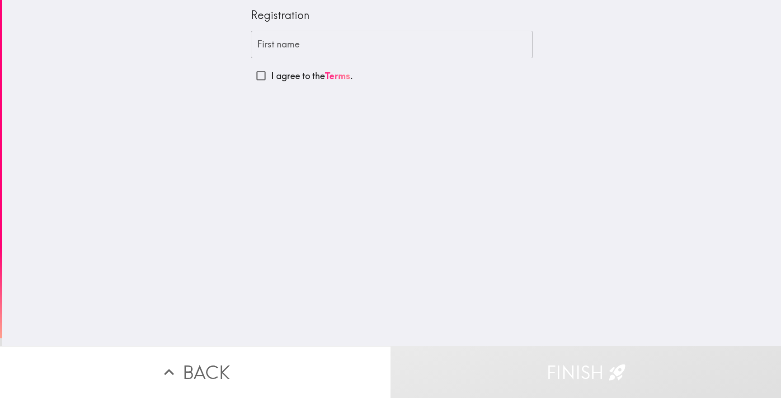
click at [259, 75] on input "I agree to the Terms ." at bounding box center [261, 76] width 20 height 20
checkbox input "true"
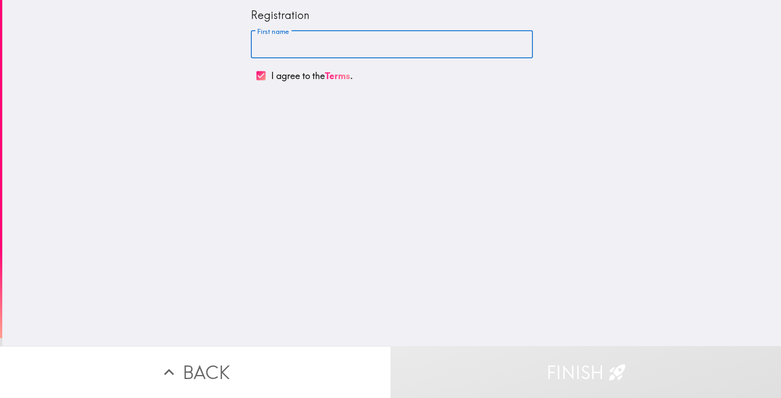
click at [271, 41] on input "First name" at bounding box center [392, 45] width 282 height 28
type input "[PERSON_NAME]"
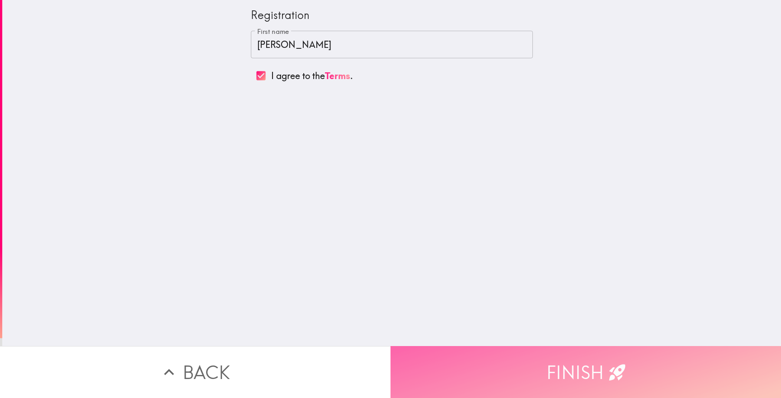
click at [487, 376] on button "Finish" at bounding box center [585, 372] width 390 height 52
